Goal: Communication & Community: Share content

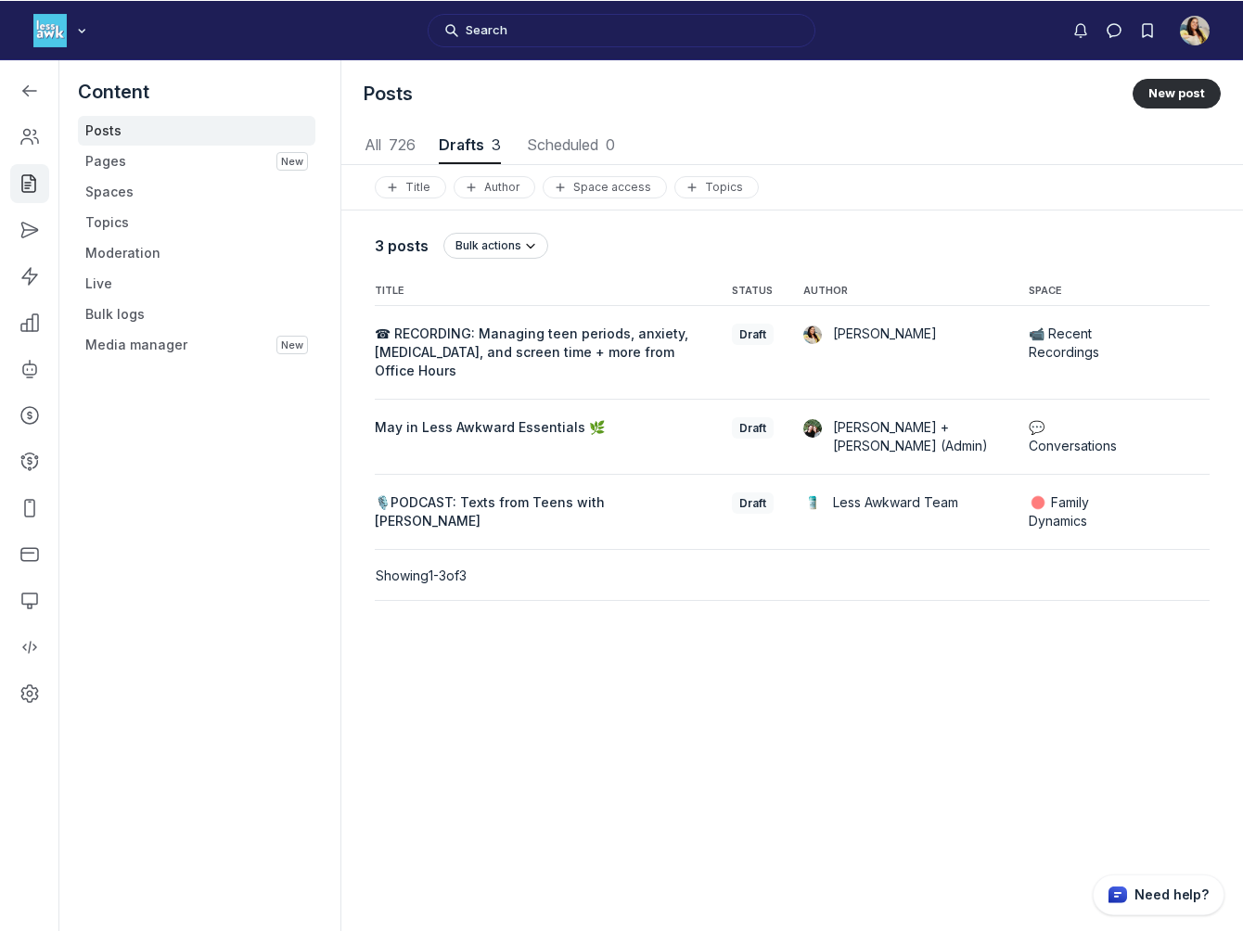
scroll to position [6268, 2643]
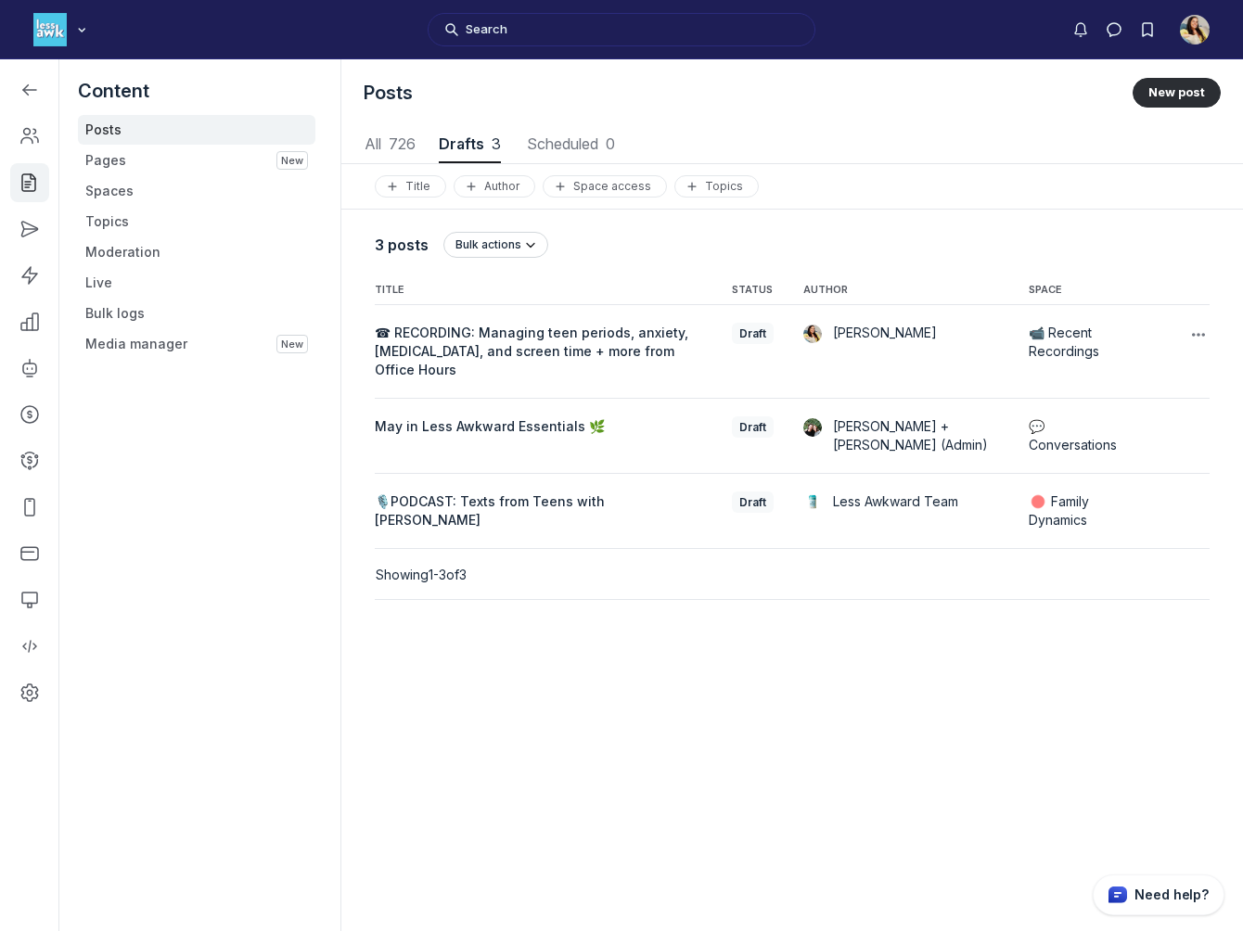
click at [425, 339] on span "☎ RECORDING: Managing teen periods, anxiety, [MEDICAL_DATA], and screen time + …" at bounding box center [532, 351] width 314 height 53
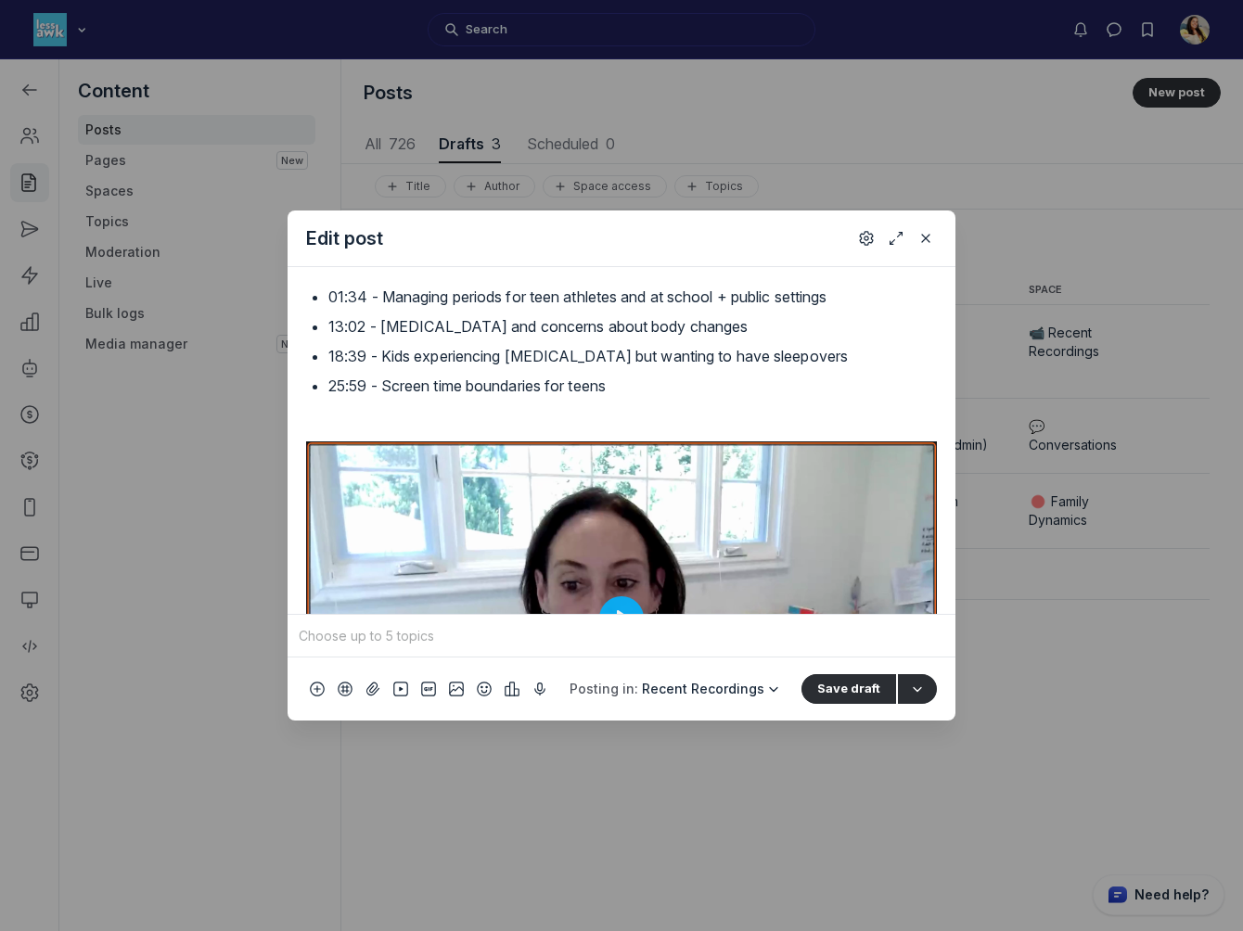
scroll to position [237, 0]
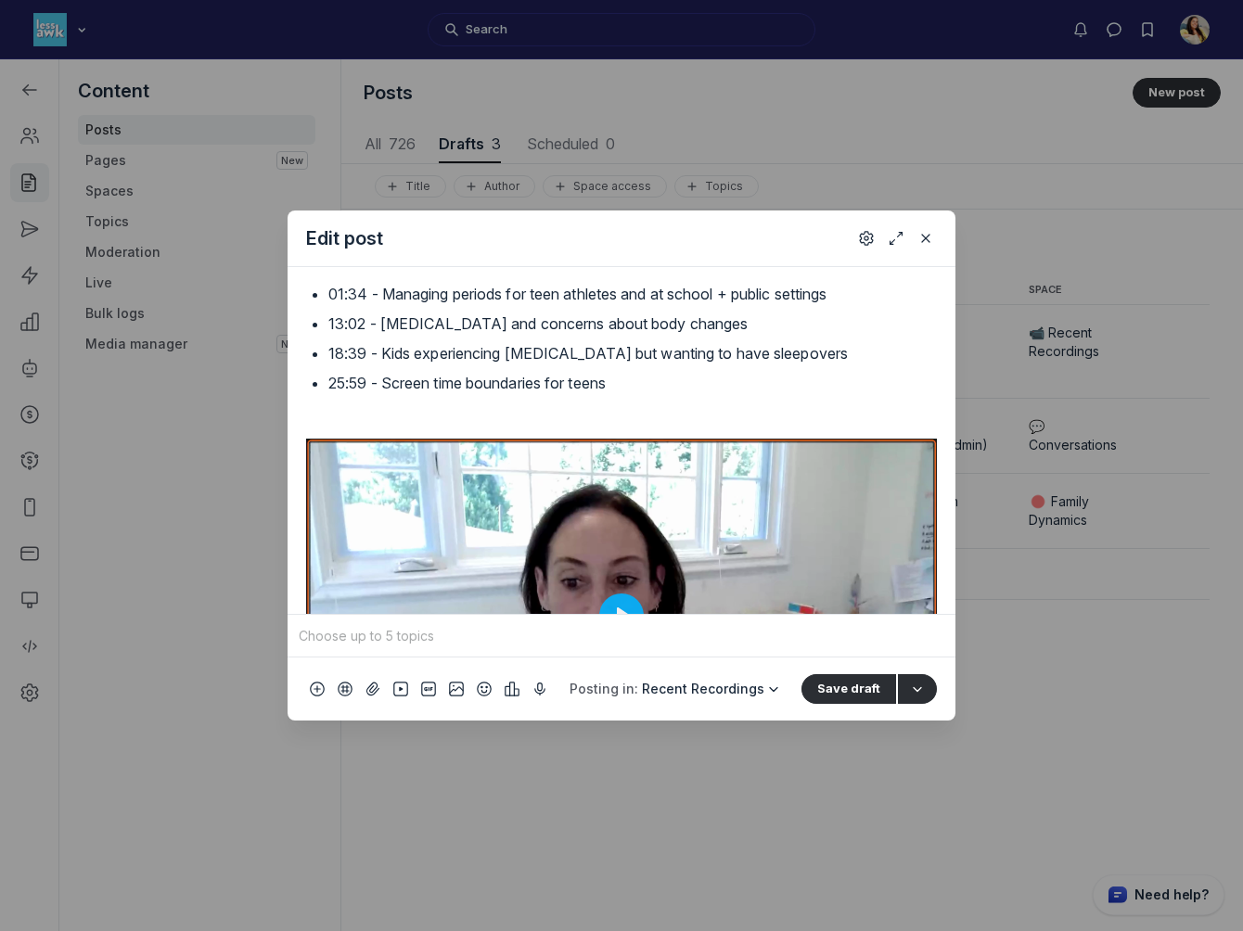
click at [615, 112] on textarea "☎ RECORDING: Managing teen periods, anxiety, [MEDICAL_DATA], and screen time + …" at bounding box center [621, 82] width 631 height 59
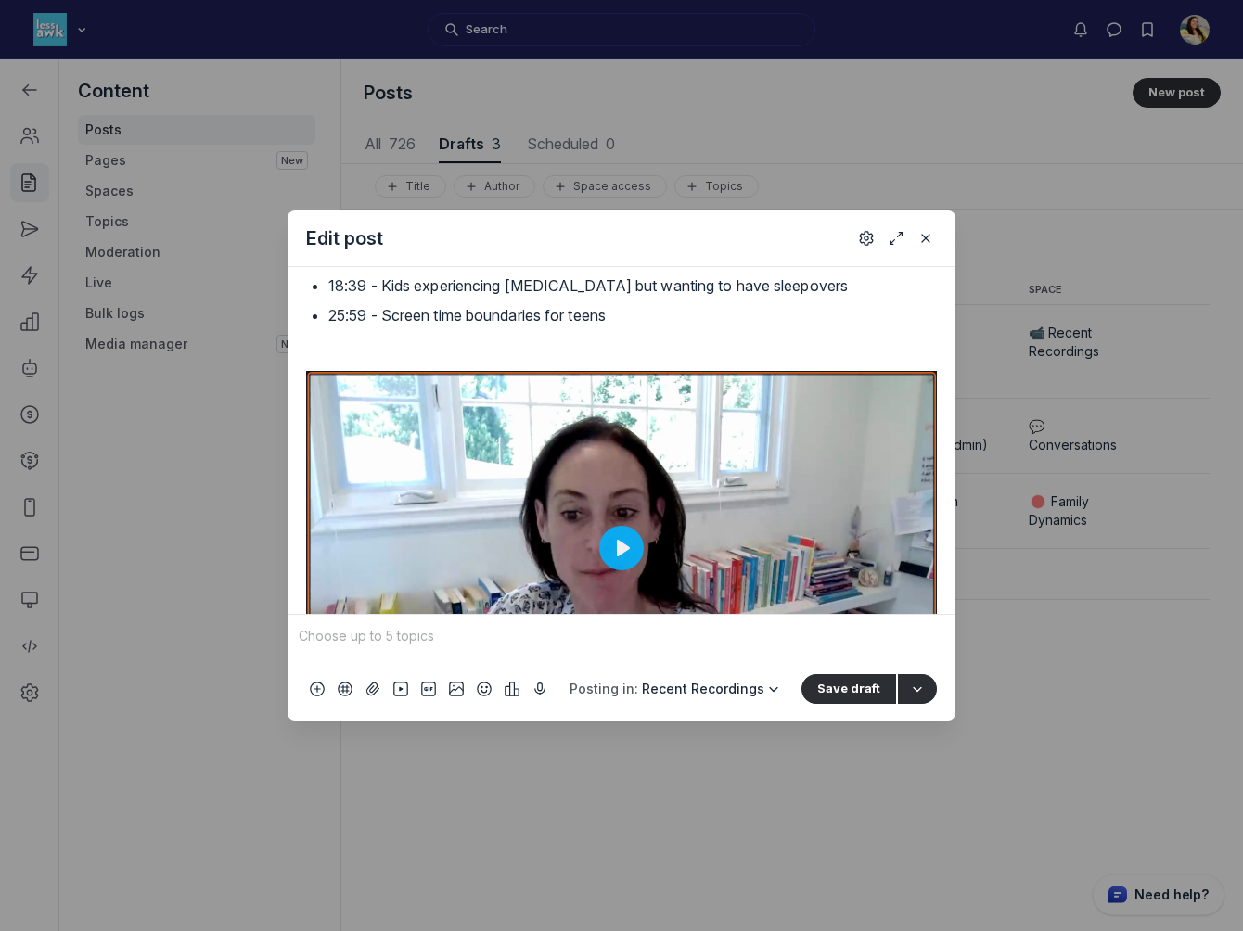
scroll to position [306, 0]
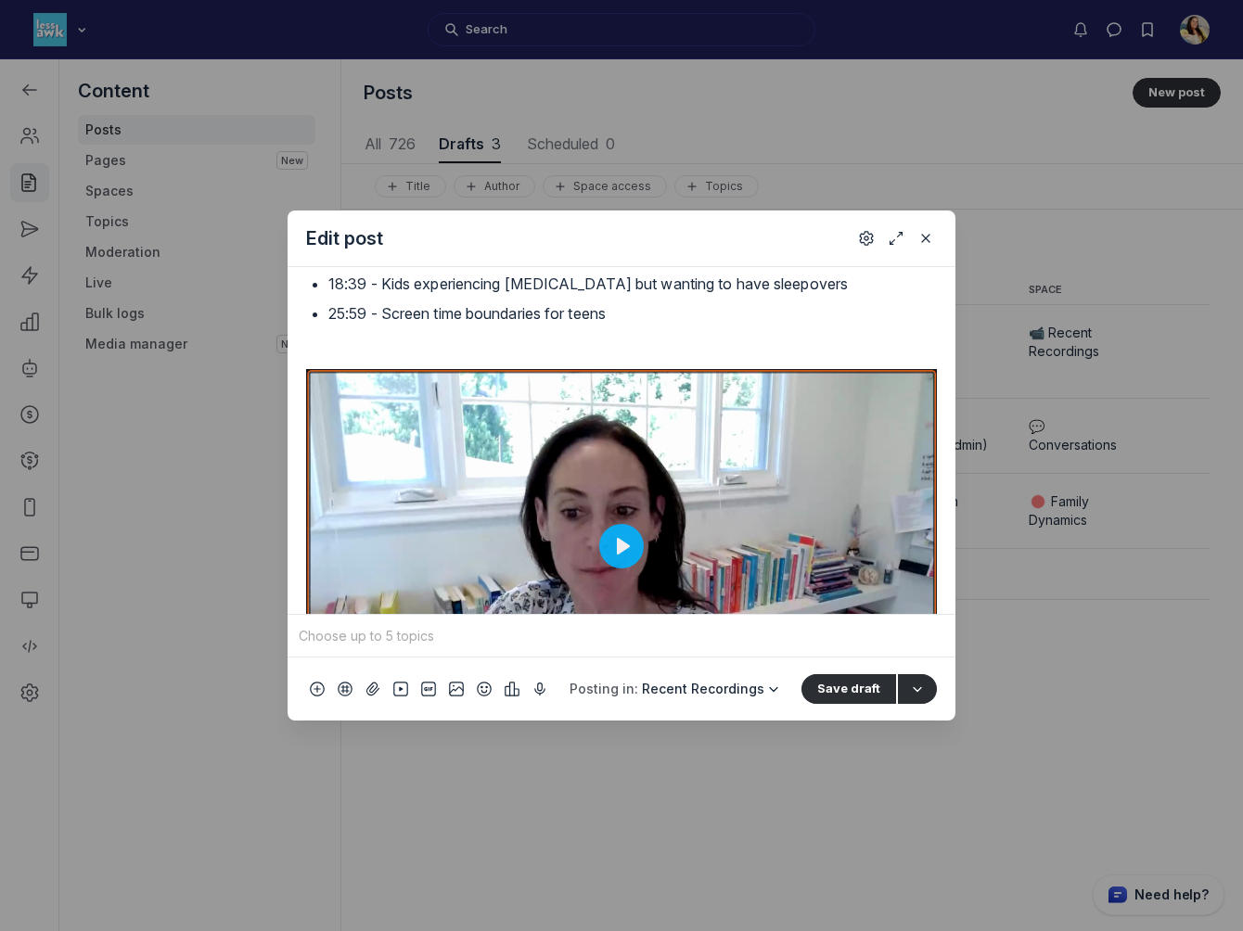
type textarea "☎ RECORDING: Managing teen periods, anxiety, [MEDICAL_DATA], and screen time + …"
click at [423, 154] on p "In this session, we focused on managing periods in public settings, [MEDICAL_DA…" at bounding box center [621, 131] width 631 height 45
click at [432, 154] on p "In this session, we focused on managing periods in public settings, [MEDICAL_DA…" at bounding box center [621, 131] width 631 height 45
drag, startPoint x: 451, startPoint y: 351, endPoint x: 604, endPoint y: 346, distance: 153.1
click at [604, 154] on p "In this session, [PERSON_NAME] focused on managing periods in public settings, …" at bounding box center [621, 131] width 631 height 45
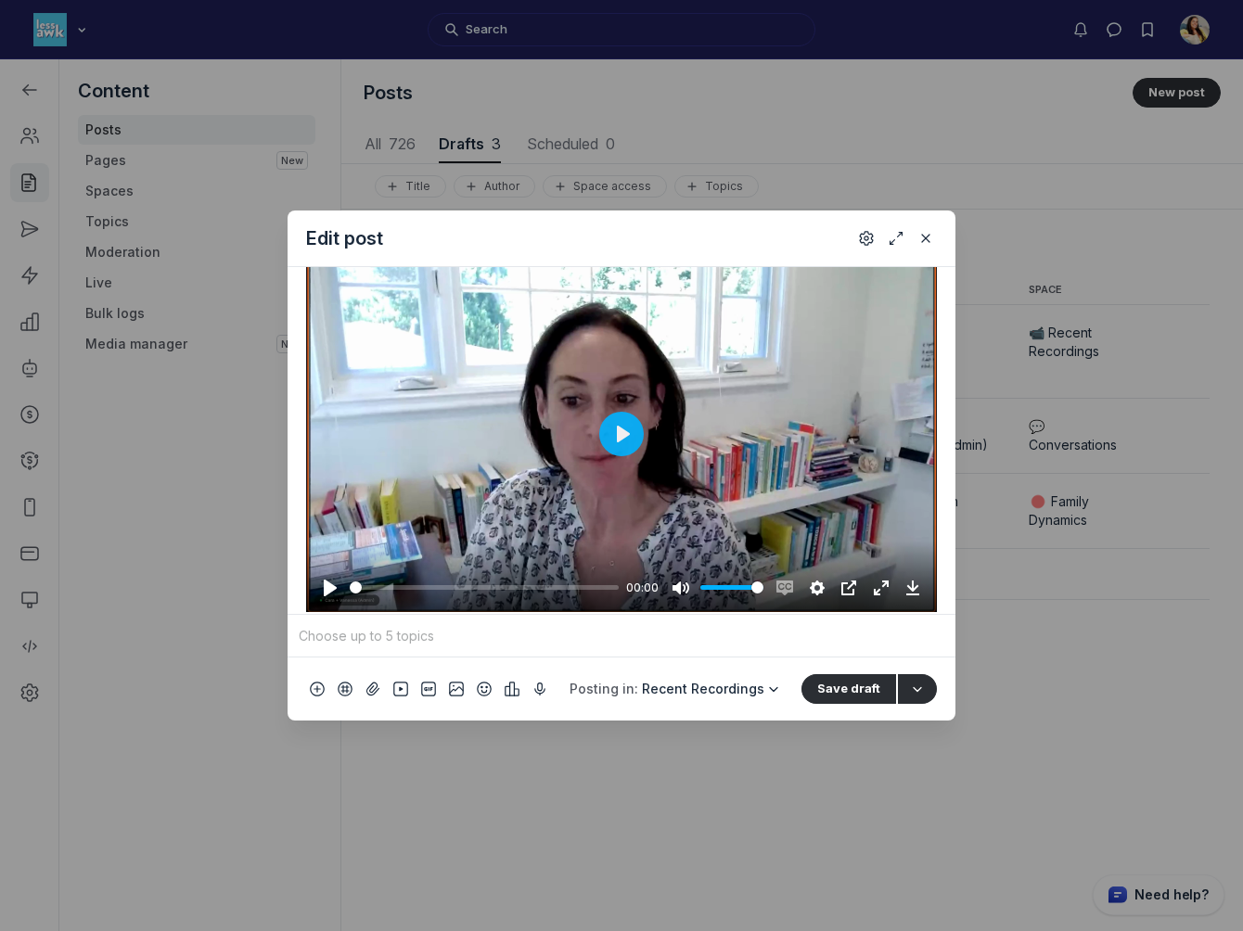
scroll to position [415, 0]
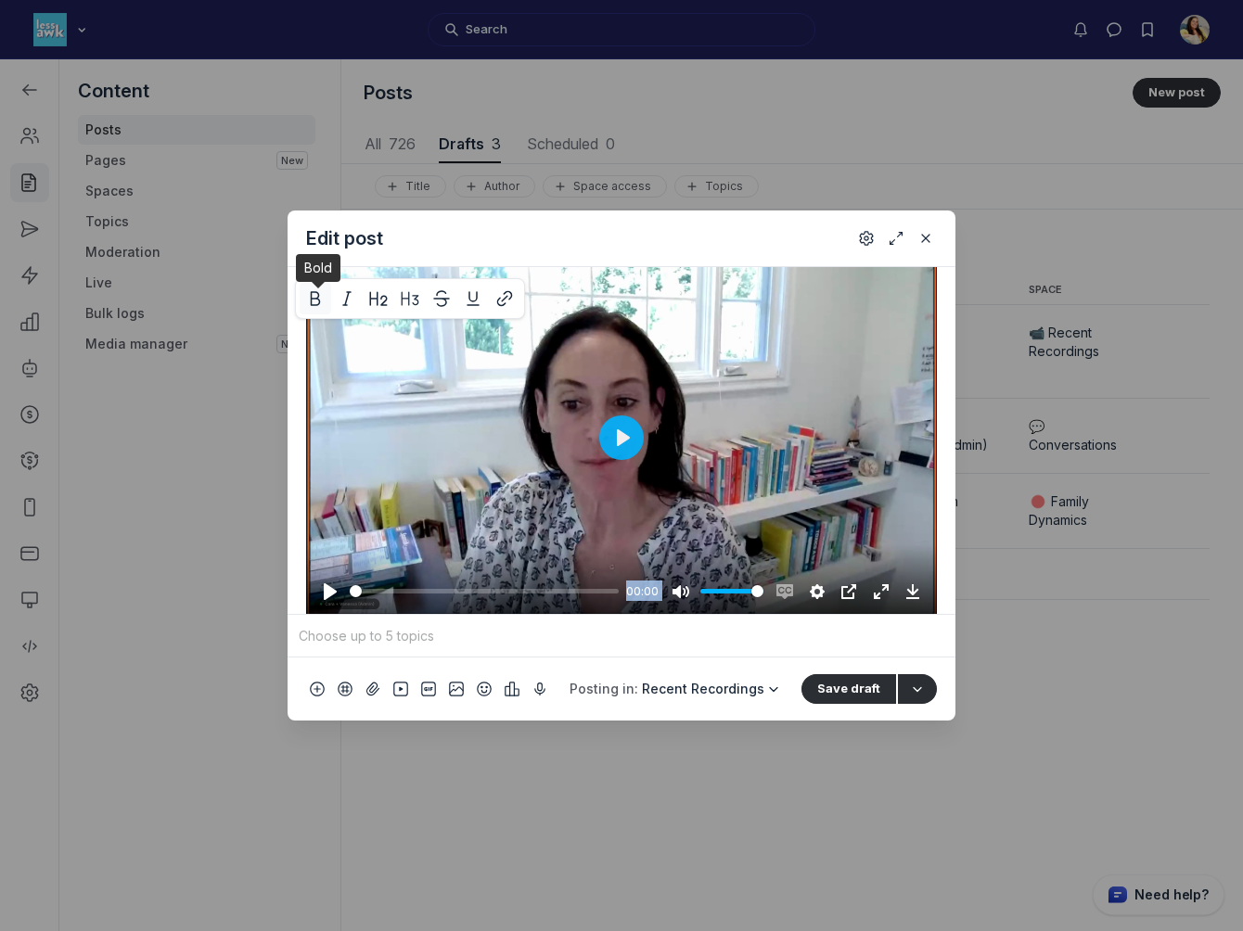
drag, startPoint x: 499, startPoint y: 310, endPoint x: 317, endPoint y: 312, distance: 181.8
click at [317, 312] on div "Office hours are our standing time to get your questions answered by [PERSON_NA…" at bounding box center [621, 345] width 631 height 806
click at [611, 91] on h2 "What we talked about" at bounding box center [621, 80] width 631 height 22
click at [319, 302] on div "Office hours are our standing time to get your questions answered by [PERSON_NA…" at bounding box center [621, 345] width 631 height 806
click at [555, 91] on h2 "What we talked about" at bounding box center [621, 80] width 631 height 22
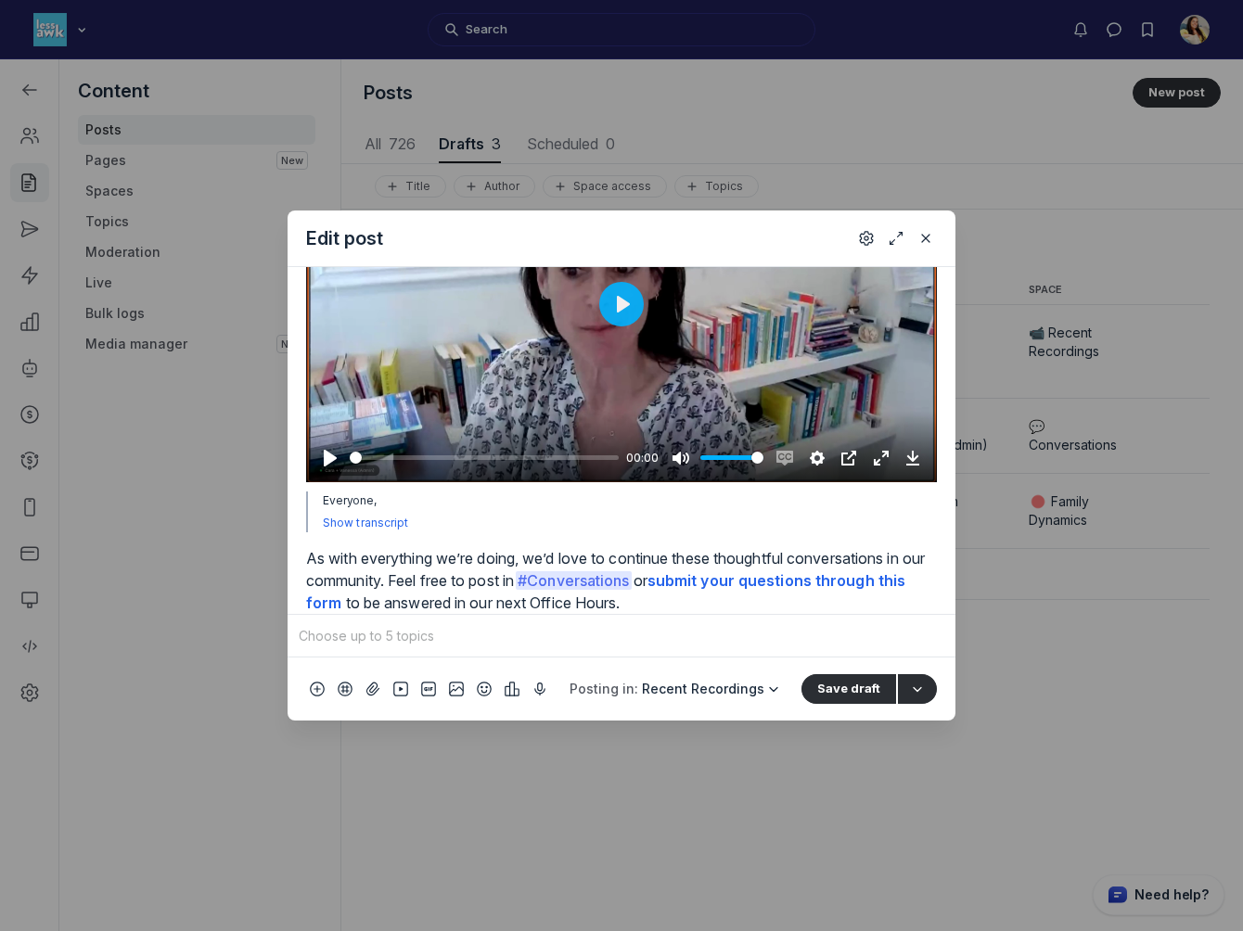
scroll to position [773, 0]
click at [303, 559] on div "Replace Remove ☎ RECORDING: Managing teen periods, anxiety, [MEDICAL_DATA], and…" at bounding box center [622, 440] width 668 height 347
click at [309, 560] on p "As with everything we’re doing, we’d love to continue these thoughtful conversa…" at bounding box center [621, 580] width 631 height 67
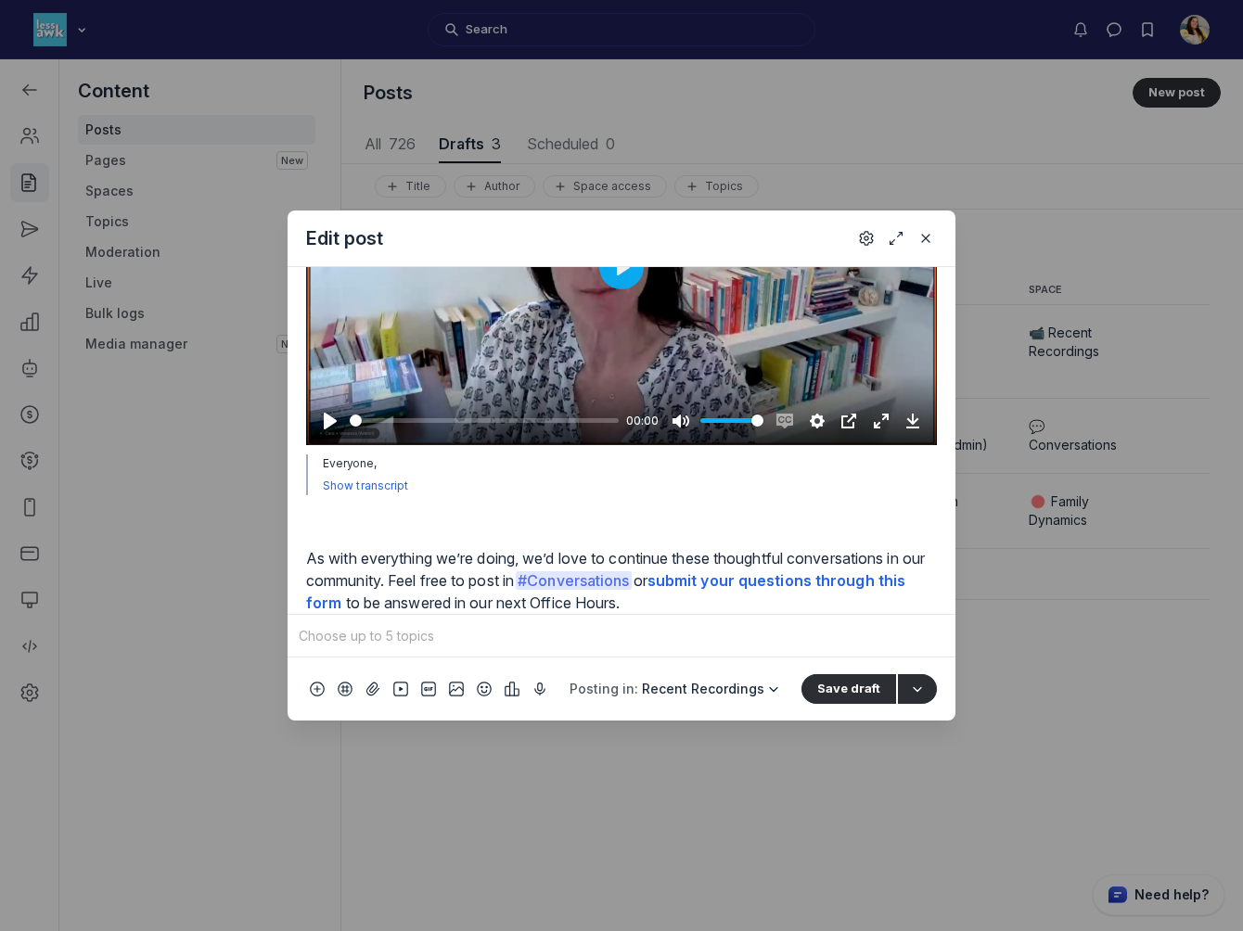
scroll to position [810, 0]
drag, startPoint x: 543, startPoint y: 562, endPoint x: 299, endPoint y: 569, distance: 244.0
click at [299, 569] on div "Replace Remove ☎ RECORDING: Managing teen periods, anxiety, [MEDICAL_DATA], and…" at bounding box center [622, 440] width 668 height 347
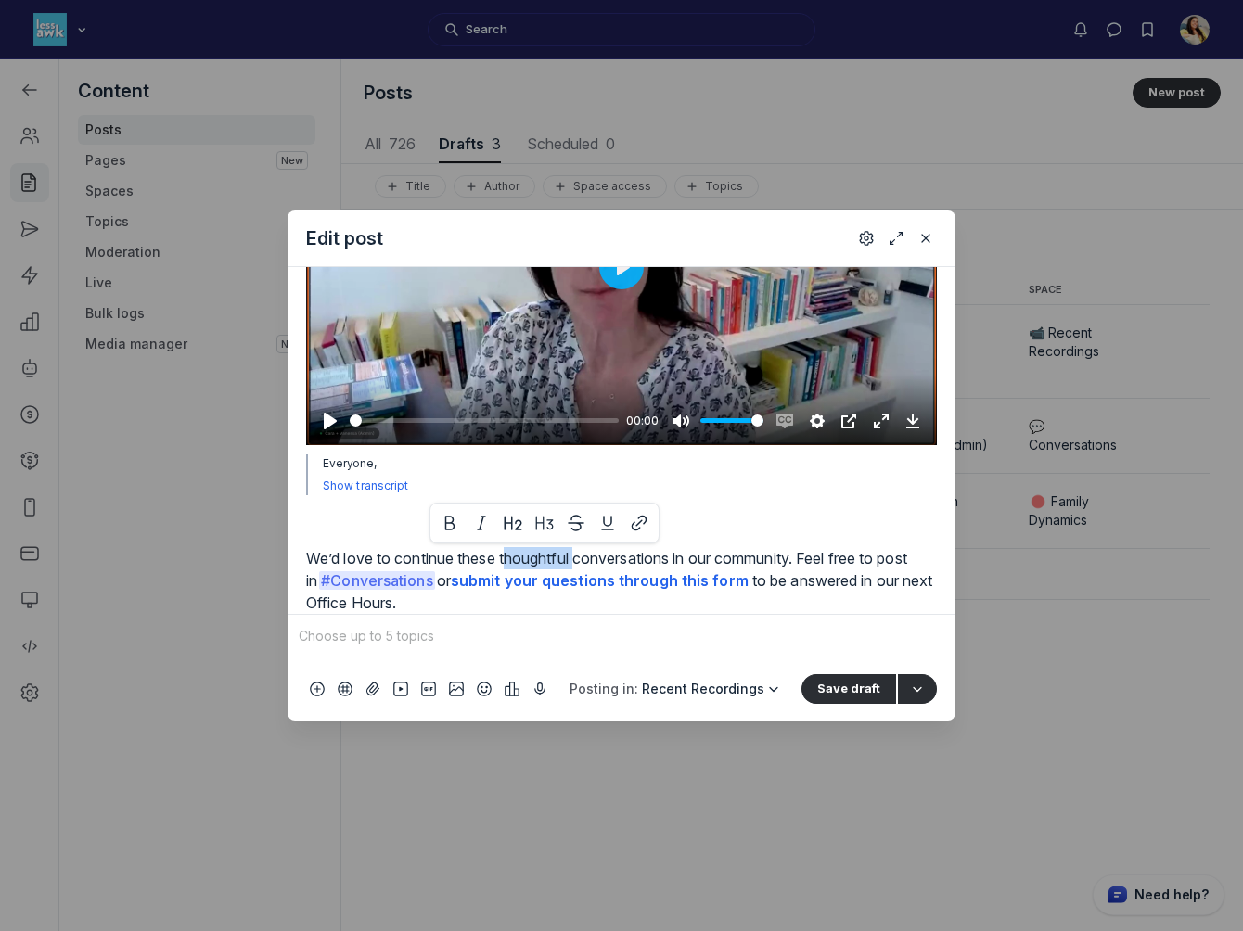
drag, startPoint x: 582, startPoint y: 557, endPoint x: 507, endPoint y: 560, distance: 74.3
click at [507, 560] on p "We’d love to continue these thoughtful conversations in our community. Feel fre…" at bounding box center [621, 580] width 631 height 67
click at [607, 557] on p "We’d love to continue these conversations in our community. Feel free to post i…" at bounding box center [621, 580] width 631 height 67
click at [802, 562] on p "We’d love to continue these conversations with you in the community. Feel free …" at bounding box center [621, 580] width 631 height 67
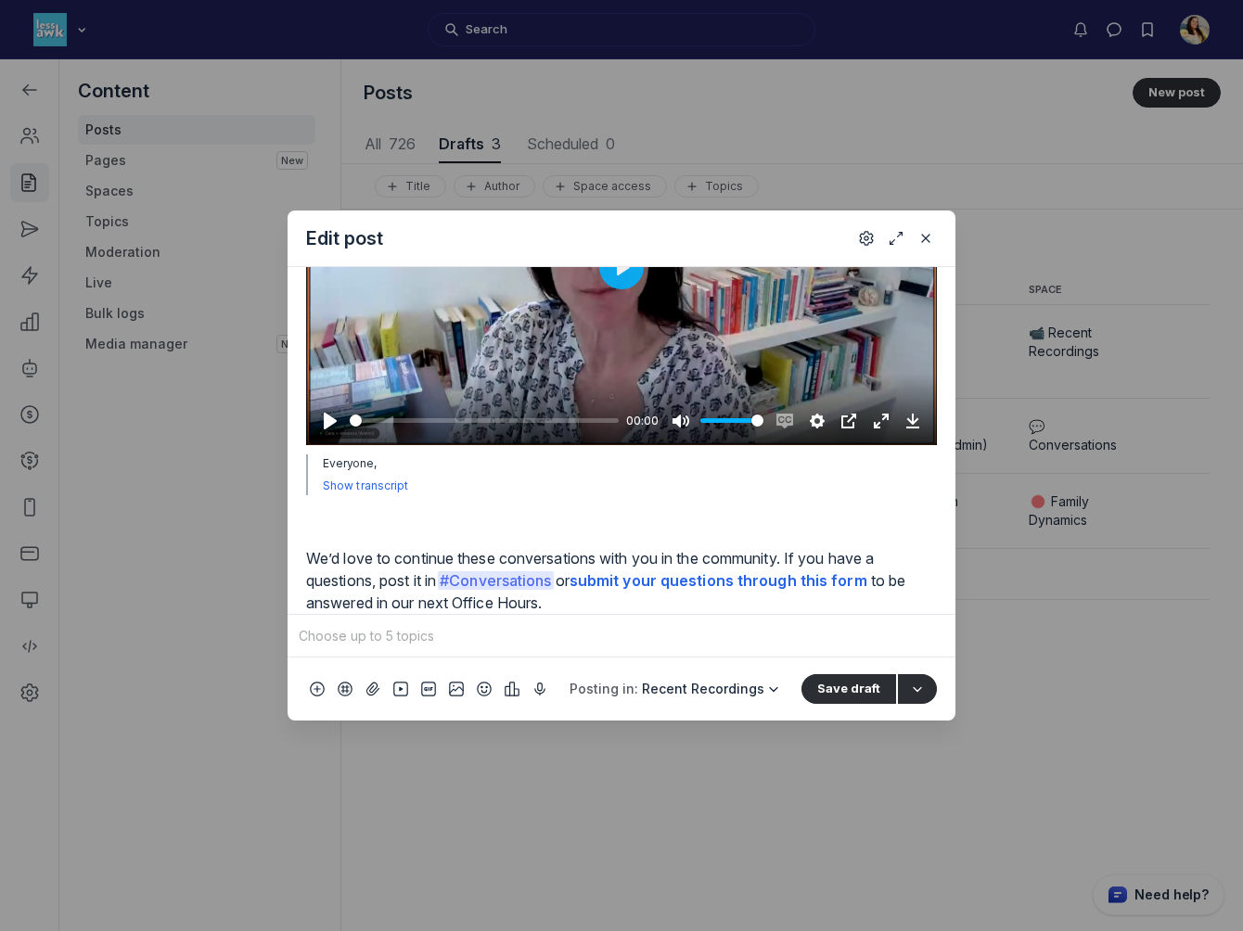
click at [906, 581] on p "We’d love to continue these conversations with you in the community. If you hav…" at bounding box center [621, 580] width 631 height 67
click at [771, 583] on p "We’d love to continue these conversations with you in the community. If you hav…" at bounding box center [621, 580] width 631 height 67
click at [855, 583] on strong "(annonimously if you’d prefer)" at bounding box center [613, 591] width 615 height 41
click at [803, 582] on strong "(annonimously if you’d prefer)" at bounding box center [613, 591] width 615 height 41
click at [829, 583] on strong "(annonimously if you’d prefer)" at bounding box center [613, 591] width 615 height 41
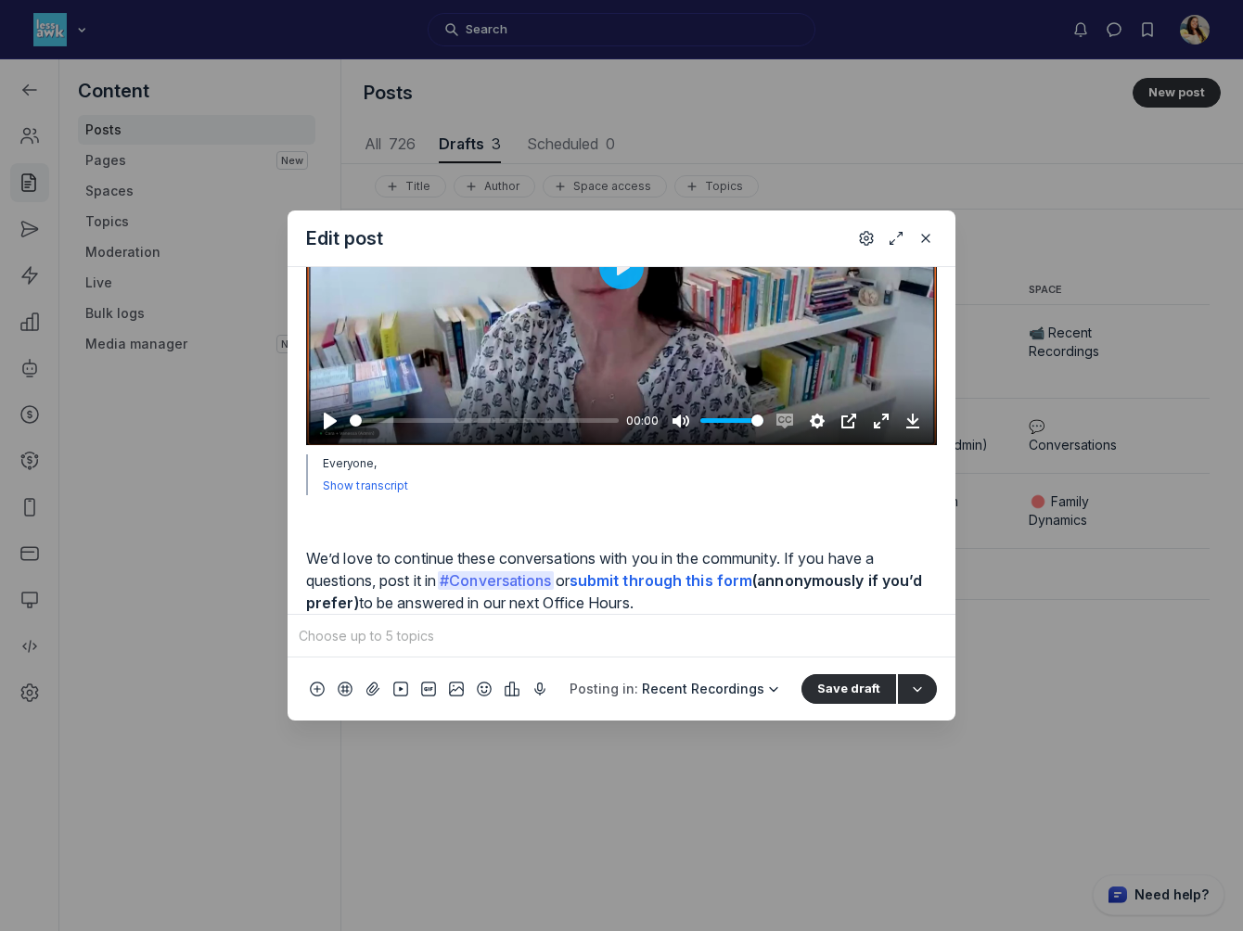
click at [801, 583] on strong "(annonymously if you’d prefer)" at bounding box center [616, 591] width 620 height 41
drag, startPoint x: 773, startPoint y: 585, endPoint x: 365, endPoint y: 605, distance: 408.6
click at [365, 605] on p "We’d love to continue these conversations with you in the community. If you hav…" at bounding box center [621, 580] width 631 height 67
click at [683, 617] on div "To pick up a draggable item, press the space bar. While dragging, use the arrow…" at bounding box center [622, 635] width 668 height 43
click at [677, 609] on p "We’d love to continue these conversations with you in the community. If you hav…" at bounding box center [621, 580] width 631 height 67
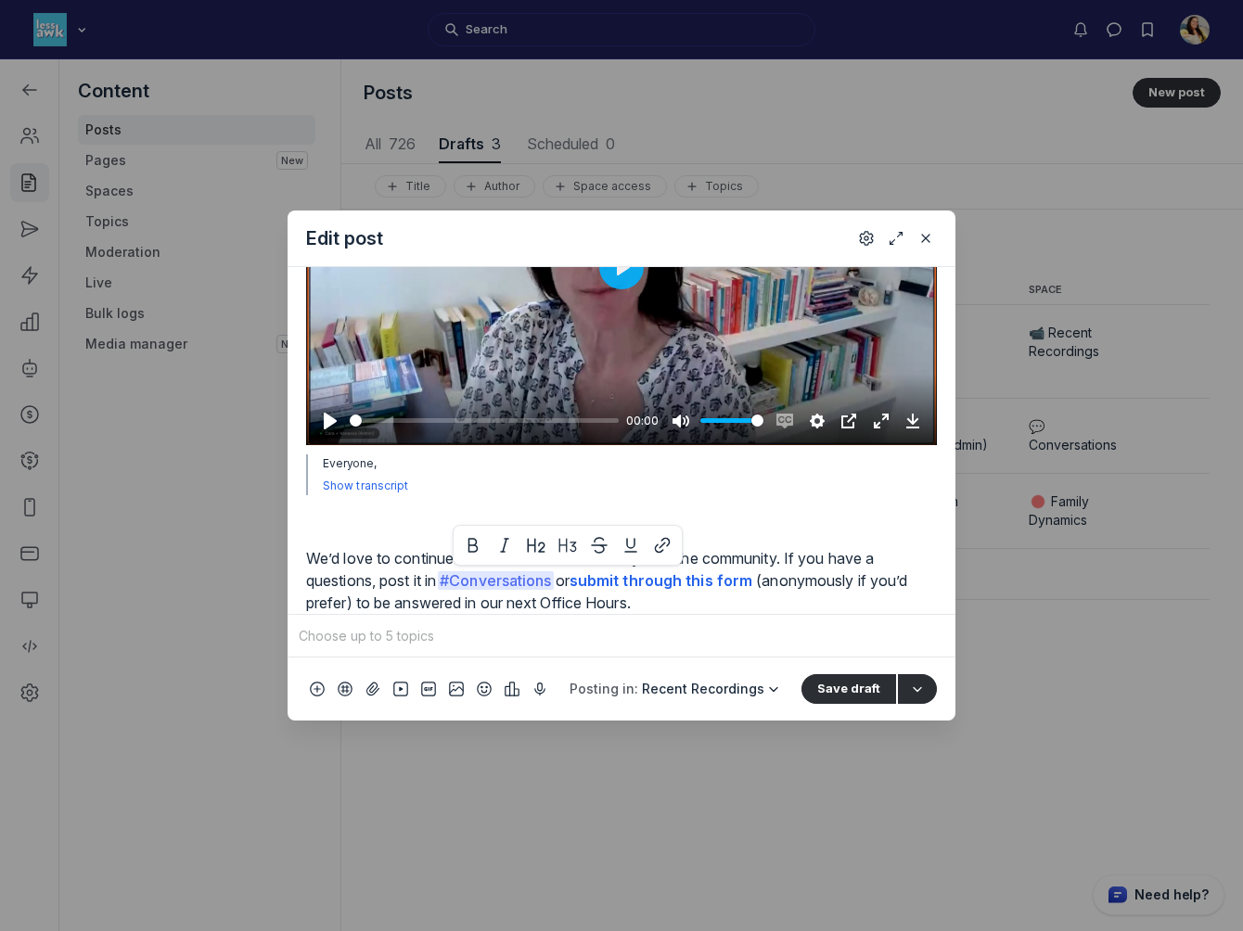
click at [649, 604] on p "We’d love to continue these conversations with you in the community. If you hav…" at bounding box center [621, 580] width 631 height 67
click at [375, 583] on p "We’d love to continue these conversations with you in the community. If you hav…" at bounding box center [621, 580] width 631 height 67
click at [328, 429] on button "Pause Play" at bounding box center [330, 421] width 30 height 30
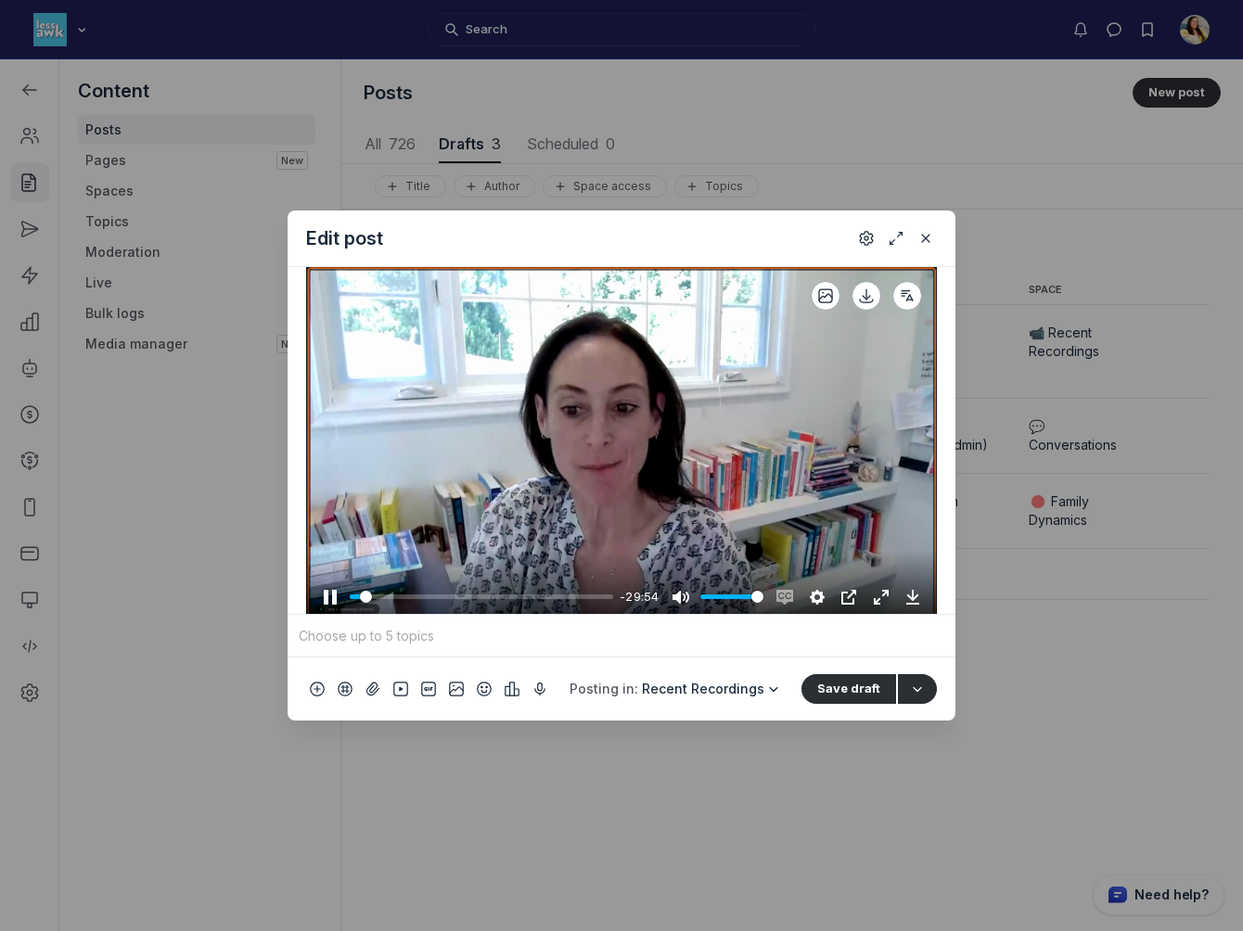
scroll to position [337, 0]
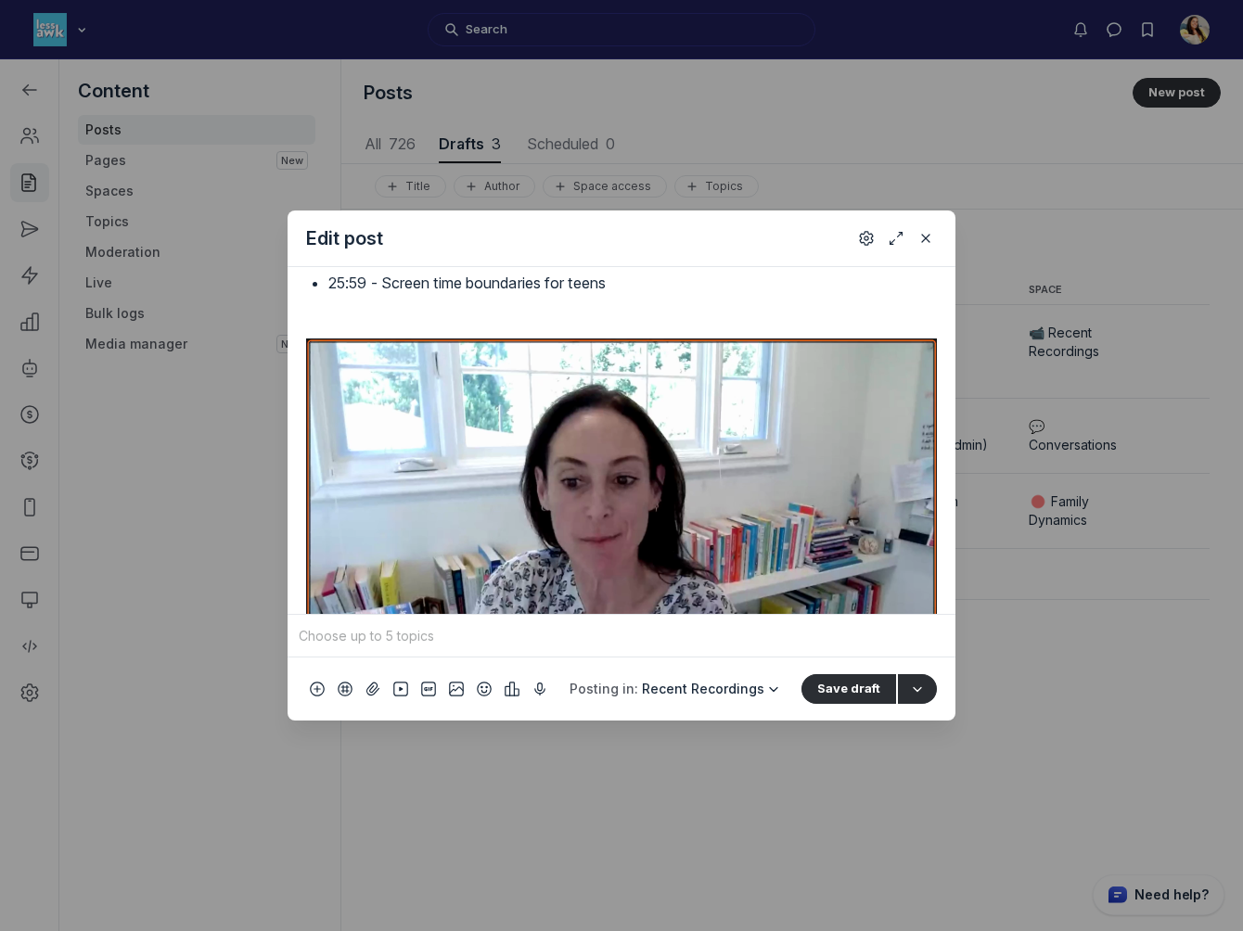
click at [627, 264] on p "18:39 - Kids experiencing [MEDICAL_DATA] but wanting to have sleepovers" at bounding box center [632, 253] width 609 height 22
drag, startPoint x: 596, startPoint y: 480, endPoint x: 822, endPoint y: 478, distance: 225.4
click at [822, 264] on p "18:39 - Kids experiencing [MEDICAL_DATA] but wanting to have sleepovers" at bounding box center [632, 253] width 609 height 22
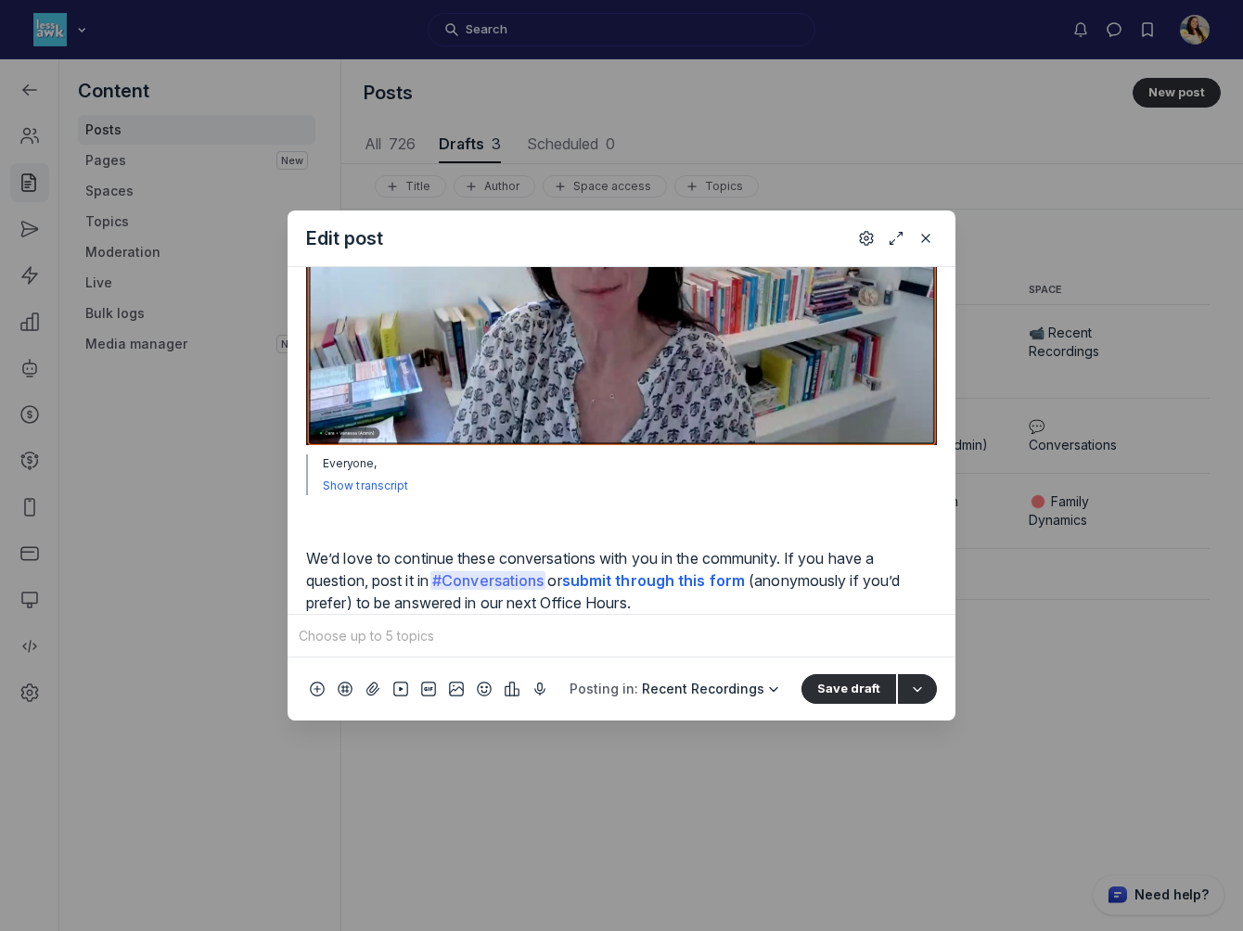
scroll to position [810, 0]
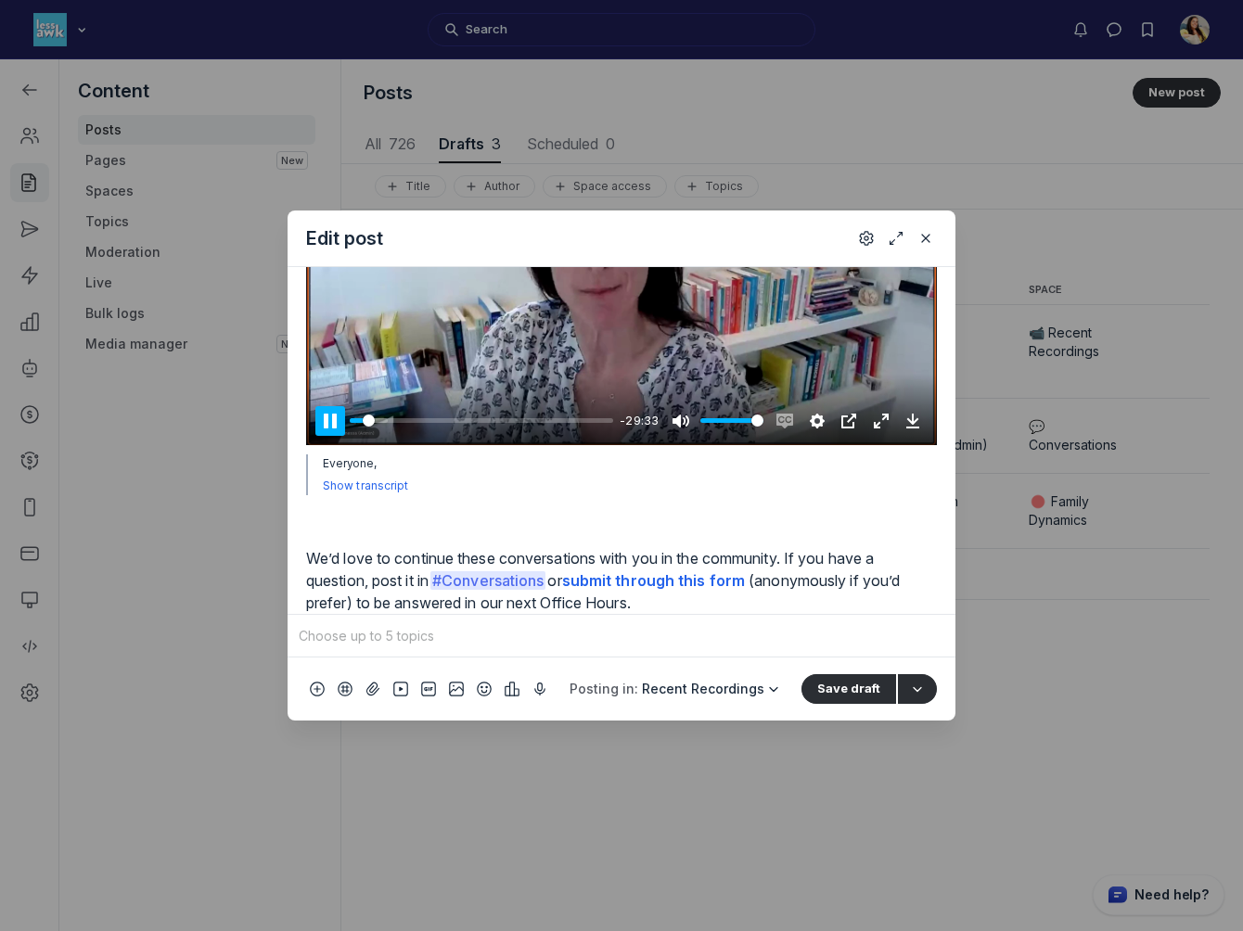
click at [327, 421] on button "Pause Play" at bounding box center [330, 421] width 30 height 30
type input "5.29"
click at [917, 617] on icon "button" at bounding box center [917, 689] width 19 height 15
click at [855, 602] on span "Schedule post" at bounding box center [827, 604] width 83 height 19
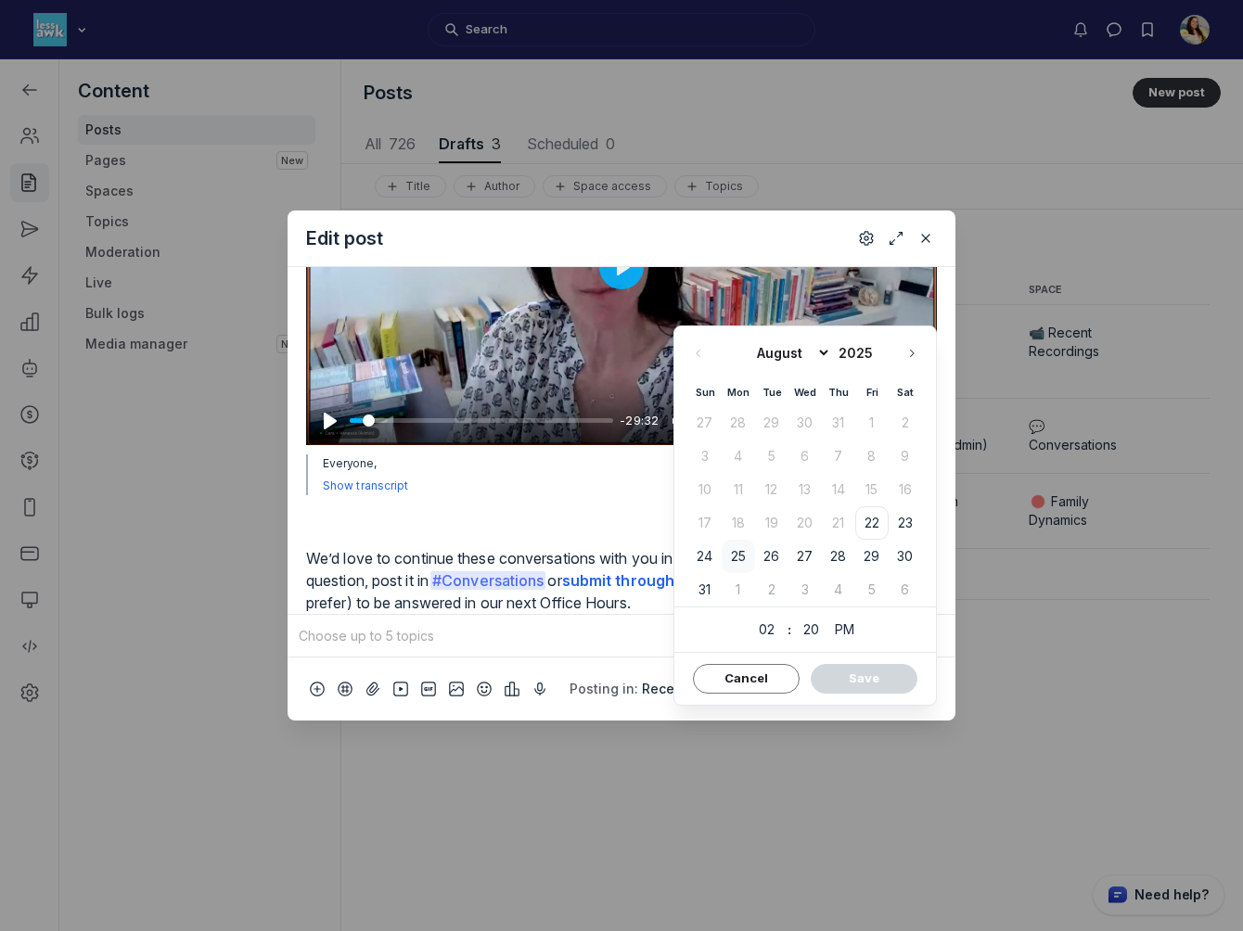
click at [735, 561] on span "25" at bounding box center [738, 556] width 33 height 33
click at [847, 617] on span "PM" at bounding box center [844, 630] width 32 height 30
click at [762, 617] on input "02" at bounding box center [766, 630] width 33 height 30
type input "0"
type input "11"
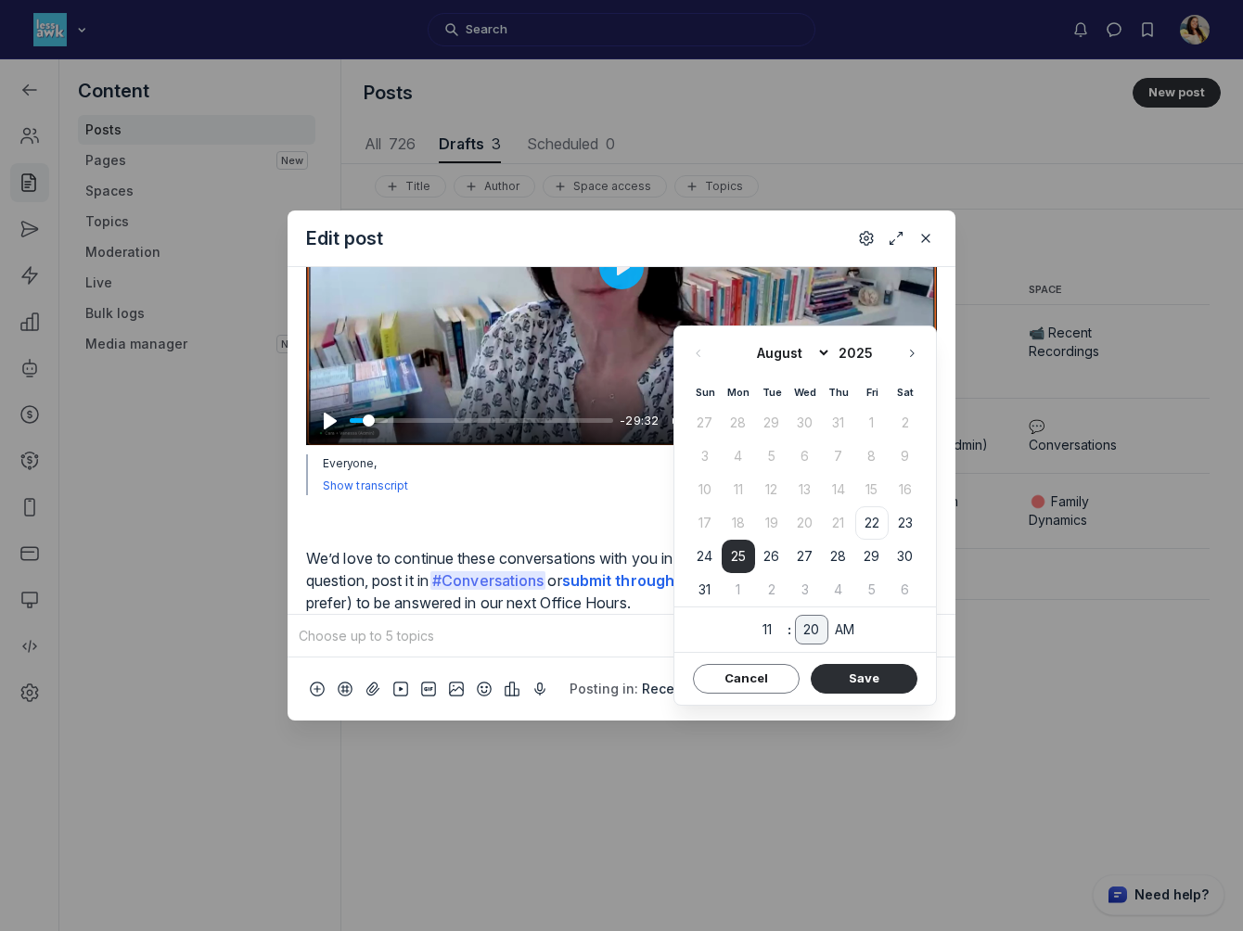
click at [804, 617] on input "20" at bounding box center [811, 630] width 33 height 30
type input "00"
click at [878, 617] on button "Save" at bounding box center [864, 679] width 107 height 30
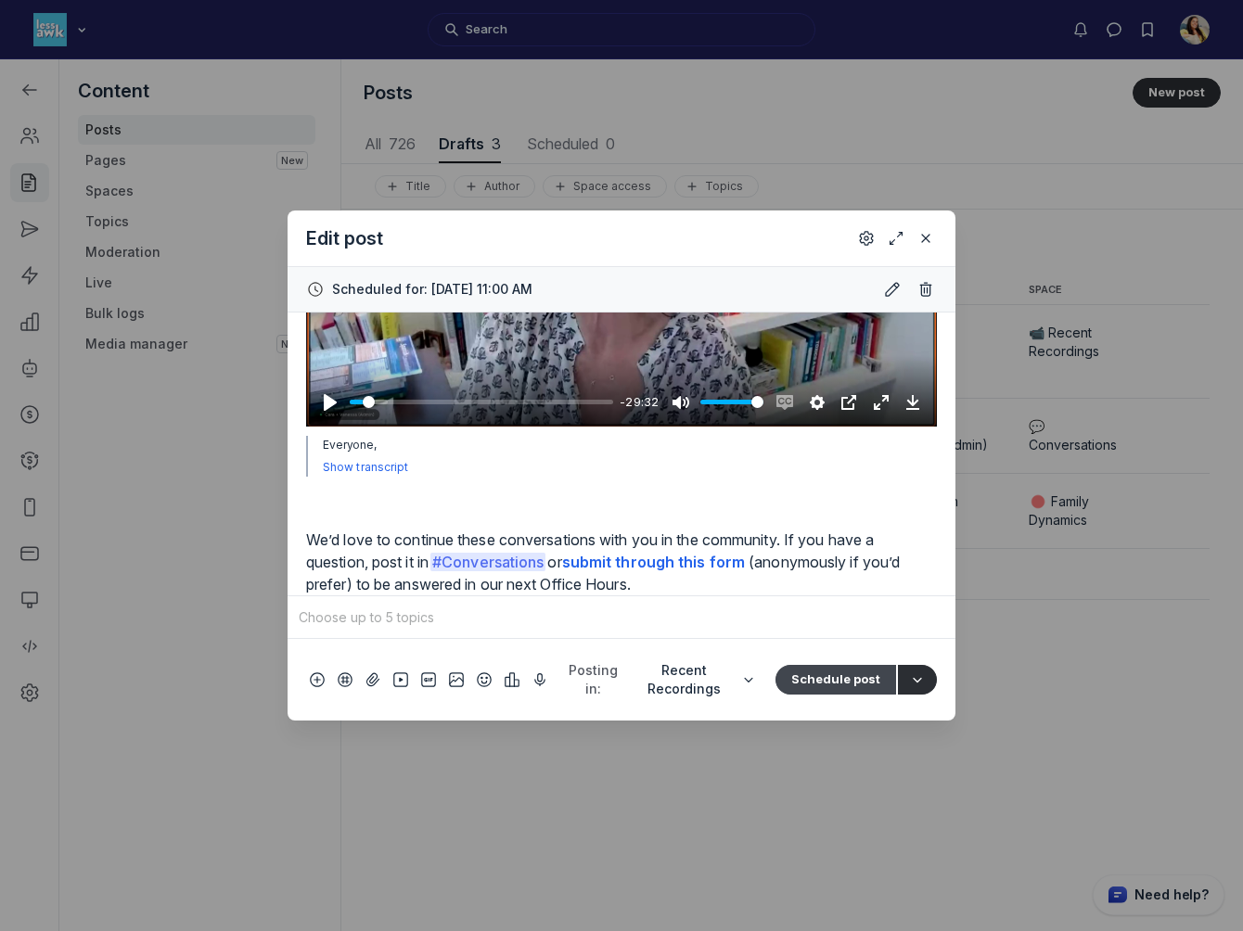
click at [868, 617] on button "Schedule post" at bounding box center [835, 680] width 121 height 30
